Goal: Information Seeking & Learning: Check status

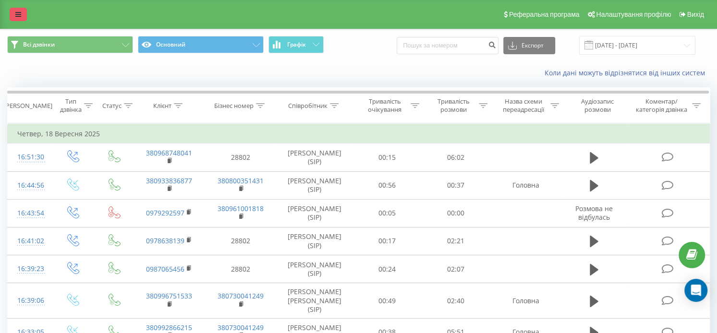
click at [21, 19] on link at bounding box center [18, 14] width 17 height 13
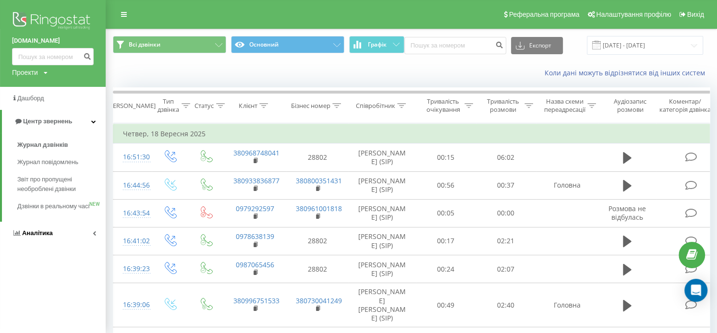
click at [35, 237] on span "Аналiтика" at bounding box center [37, 233] width 31 height 7
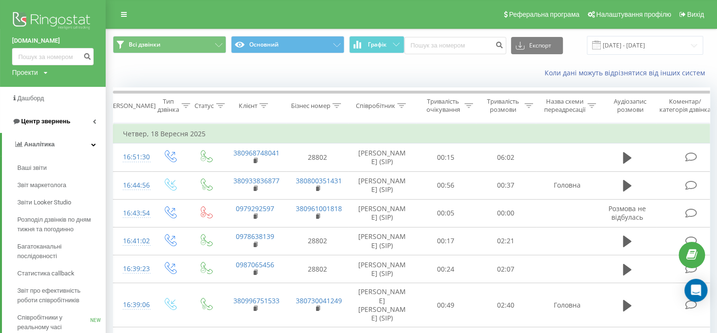
click at [62, 121] on span "Центр звернень" at bounding box center [45, 121] width 49 height 7
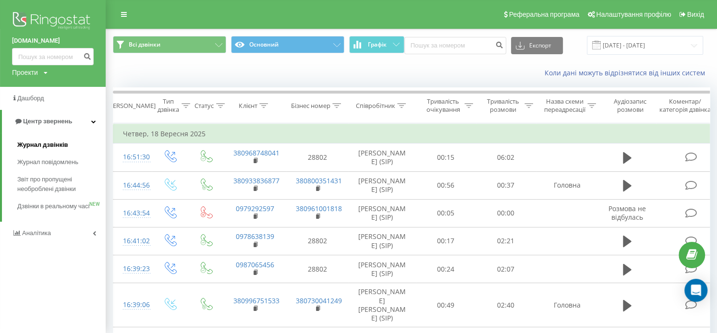
click at [47, 141] on span "Журнал дзвінків" at bounding box center [42, 145] width 51 height 10
click at [48, 148] on span "Журнал дзвінків" at bounding box center [42, 145] width 51 height 10
click at [53, 186] on span "Звіт про пропущені необроблені дзвінки" at bounding box center [59, 184] width 84 height 19
click at [49, 121] on span "Центр звернень" at bounding box center [47, 121] width 49 height 7
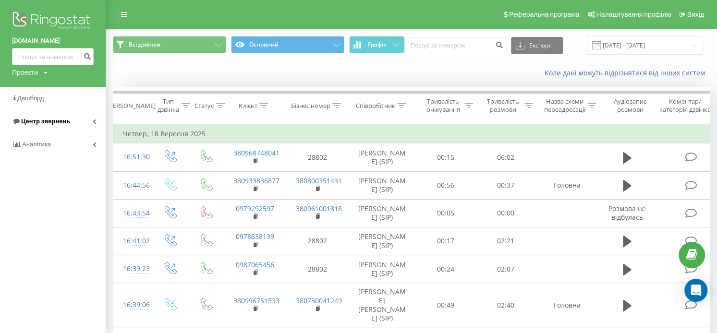
click at [49, 122] on span "Центр звернень" at bounding box center [45, 121] width 49 height 7
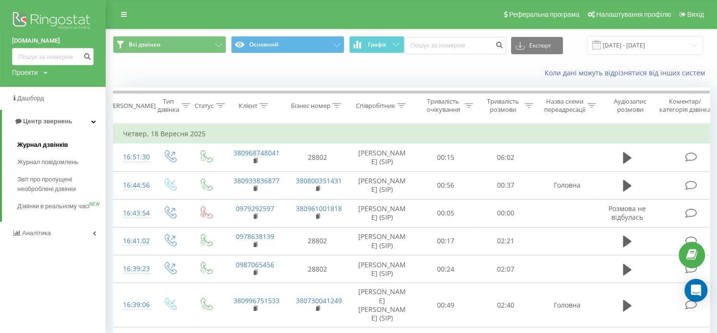
click at [47, 147] on span "Журнал дзвінків" at bounding box center [42, 145] width 51 height 10
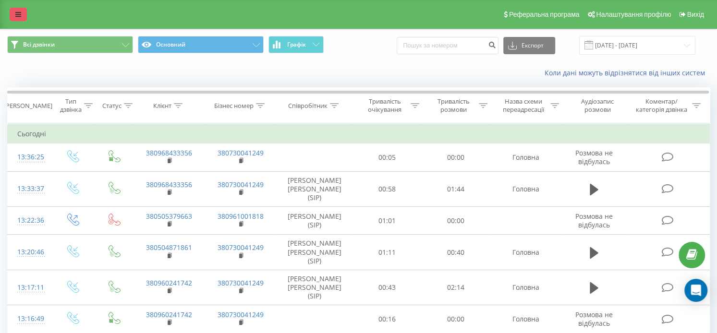
click at [23, 16] on link at bounding box center [18, 14] width 17 height 13
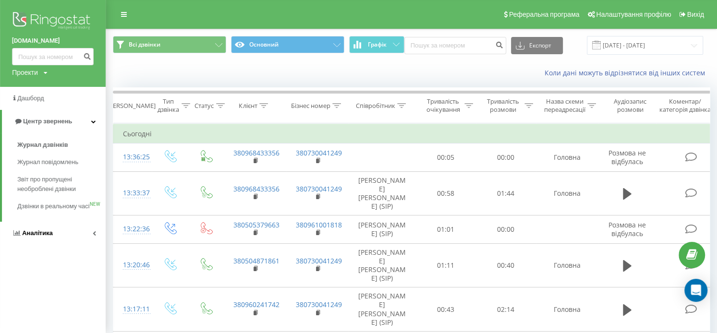
click at [48, 238] on span "Аналiтика" at bounding box center [32, 234] width 41 height 10
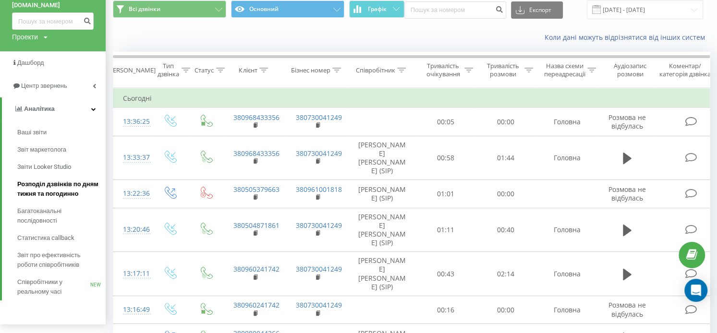
scroll to position [60, 0]
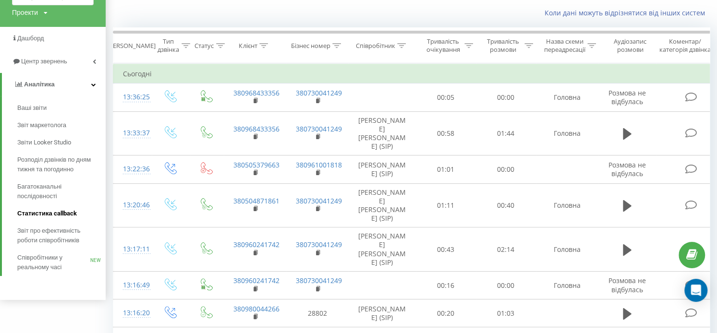
click at [66, 216] on span "Статистика callback" at bounding box center [47, 214] width 60 height 10
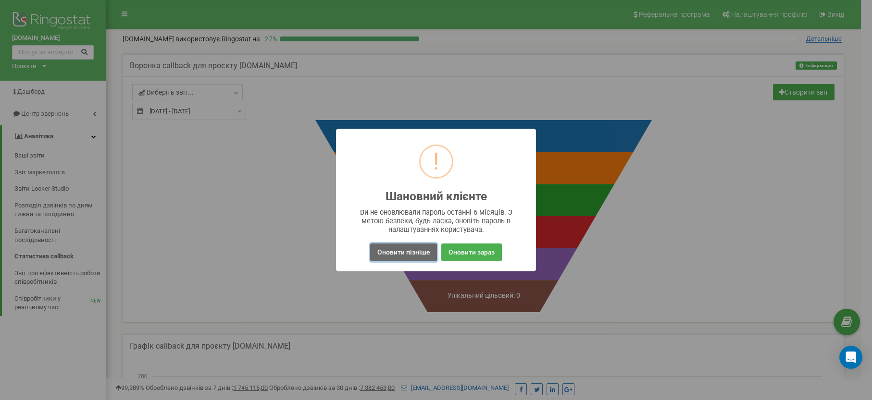
click at [407, 254] on button "Оновити пізніше" at bounding box center [403, 253] width 67 height 18
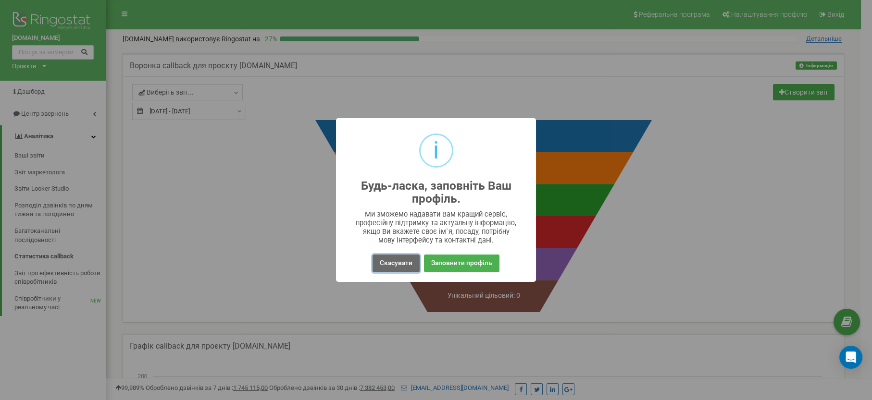
click at [408, 265] on button "Скасувати" at bounding box center [395, 264] width 47 height 18
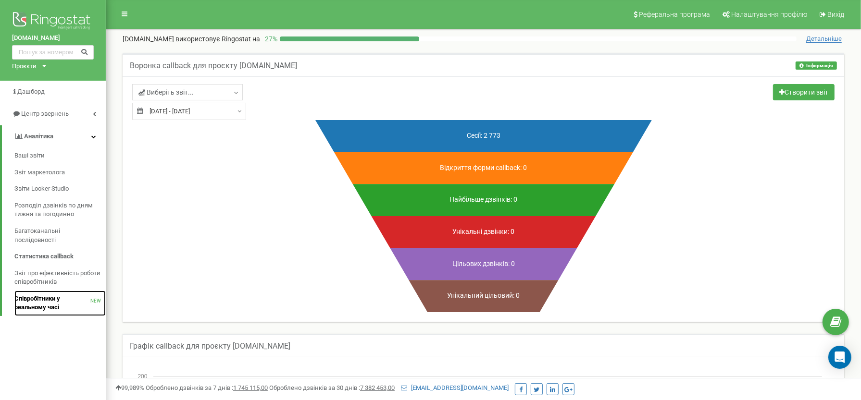
click at [32, 297] on span "Співробітники у реальному часі" at bounding box center [52, 304] width 76 height 18
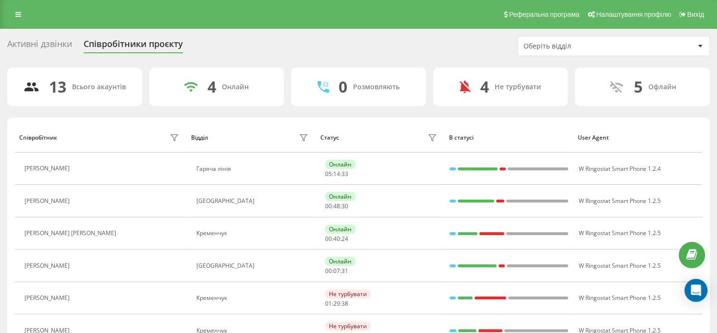
click at [25, 23] on div "Реферальна програма Налаштування профілю Вихід" at bounding box center [358, 14] width 717 height 29
click at [21, 19] on link at bounding box center [18, 14] width 17 height 13
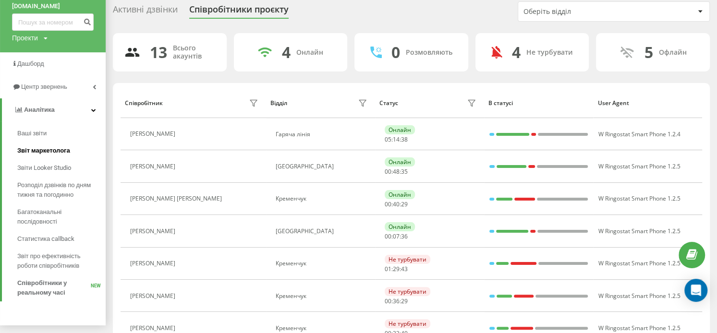
scroll to position [60, 0]
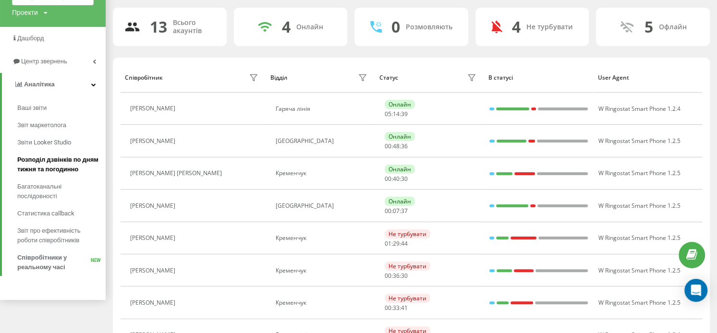
click at [47, 169] on span "Розподіл дзвінків по дням тижня та погодинно" at bounding box center [59, 164] width 84 height 19
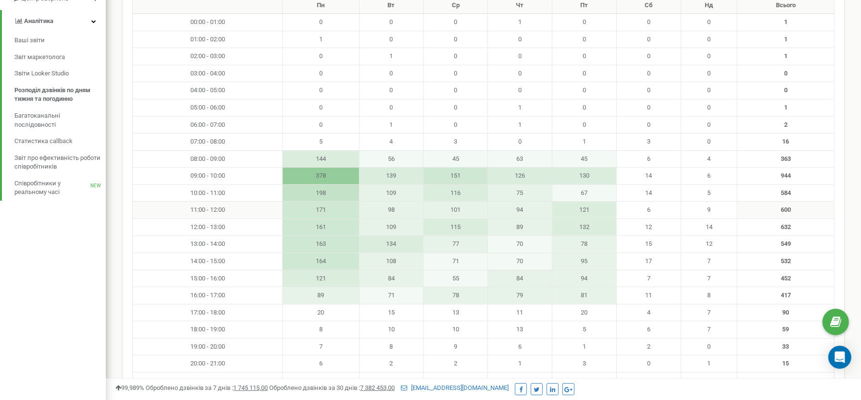
scroll to position [144, 0]
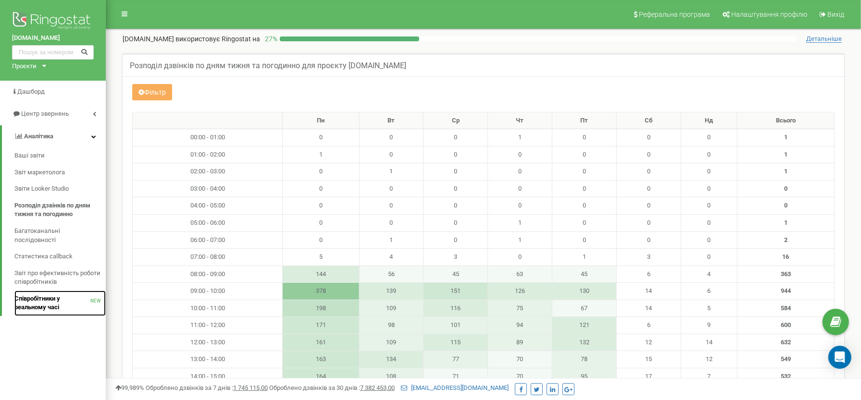
click at [40, 300] on span "Співробітники у реальному часі" at bounding box center [52, 304] width 76 height 18
click at [33, 281] on span "Звіт про ефективність роботи співробітників" at bounding box center [57, 278] width 86 height 18
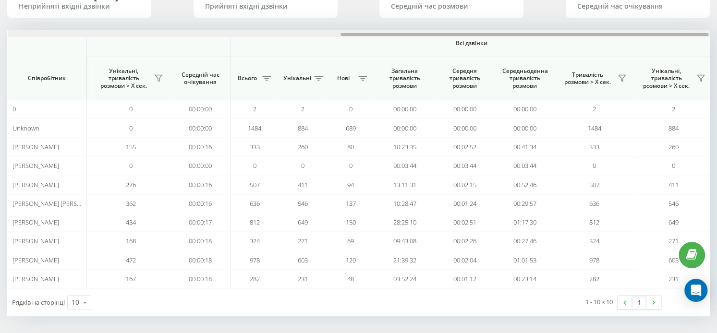
scroll to position [0, 638]
drag, startPoint x: 354, startPoint y: 34, endPoint x: 716, endPoint y: 12, distance: 362.5
click at [716, 12] on div "22.08.2025 - 22.09.2025 Відділ/Співробітник 140 (10)% Неприйняті вхідні дзвінки…" at bounding box center [358, 136] width 717 height 400
